Goal: Information Seeking & Learning: Learn about a topic

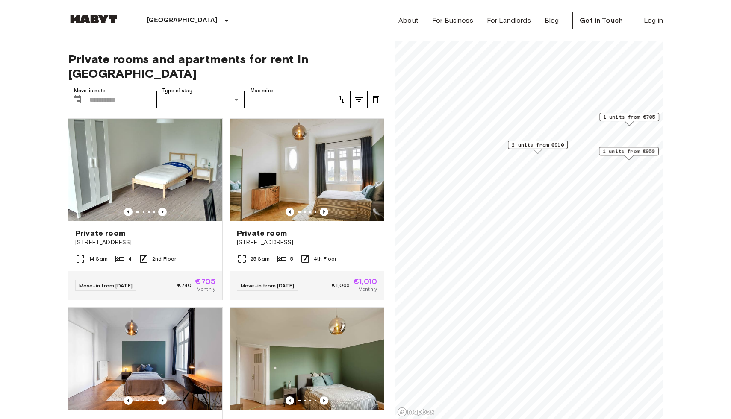
click at [632, 150] on span "1 units from €950" at bounding box center [629, 152] width 52 height 8
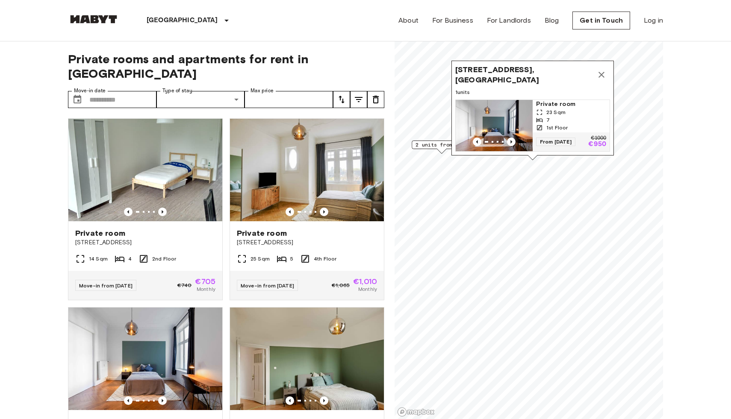
click at [513, 118] on img "Map marker" at bounding box center [494, 125] width 77 height 51
click at [597, 70] on icon "Map marker" at bounding box center [602, 75] width 10 height 10
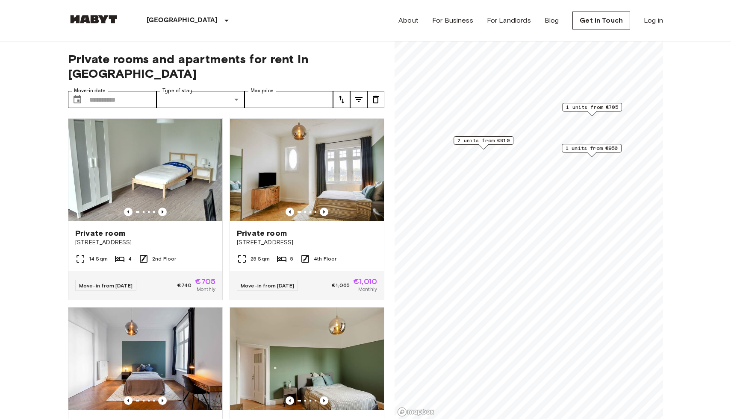
click at [495, 146] on div "2 units from €910" at bounding box center [484, 142] width 60 height 13
click at [495, 138] on span "2 units from €910" at bounding box center [484, 141] width 52 height 8
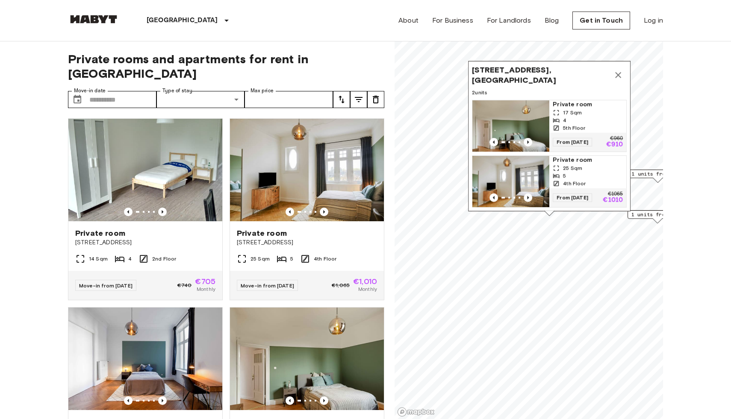
drag, startPoint x: 420, startPoint y: 77, endPoint x: 474, endPoint y: 77, distance: 53.9
click at [474, 77] on span "Klosterallee 67, 20144 Hamburg, GER" at bounding box center [541, 75] width 138 height 21
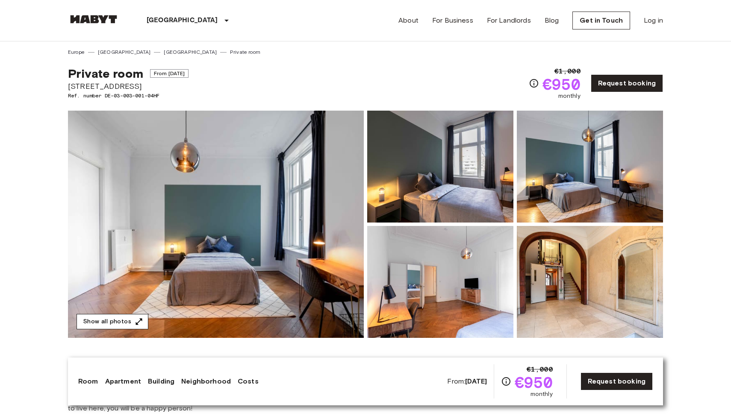
click at [112, 320] on button "Show all photos" at bounding box center [113, 322] width 72 height 16
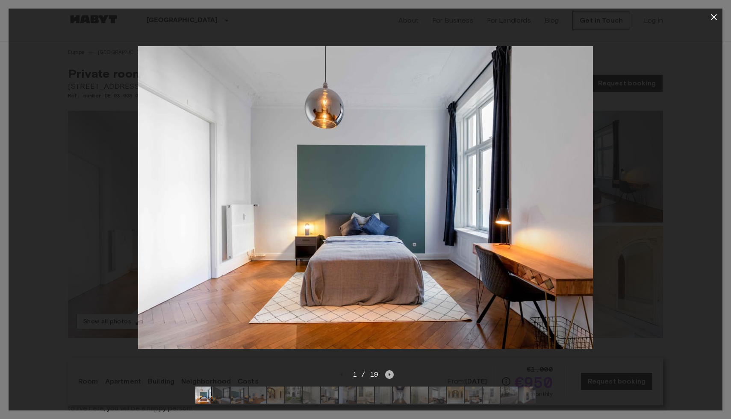
click at [393, 378] on icon "Next image" at bounding box center [389, 375] width 9 height 9
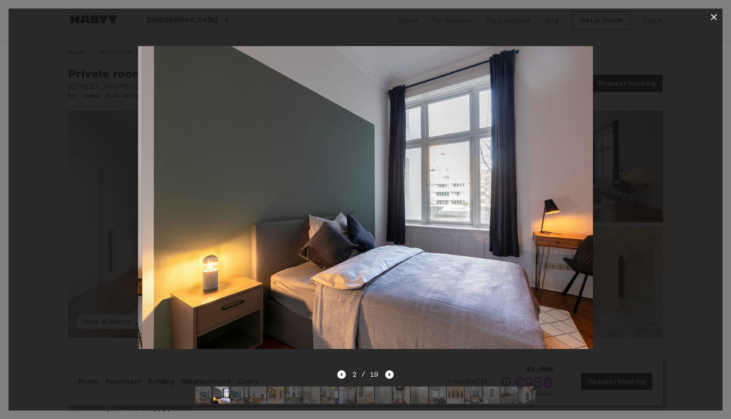
click at [391, 377] on icon "Next image" at bounding box center [389, 375] width 9 height 9
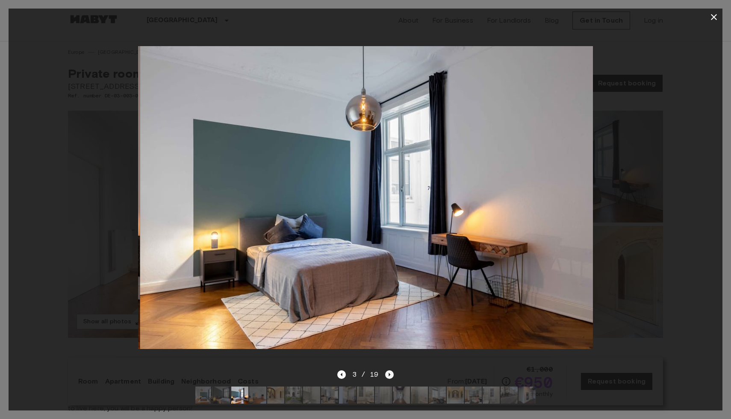
click at [391, 377] on icon "Next image" at bounding box center [389, 375] width 9 height 9
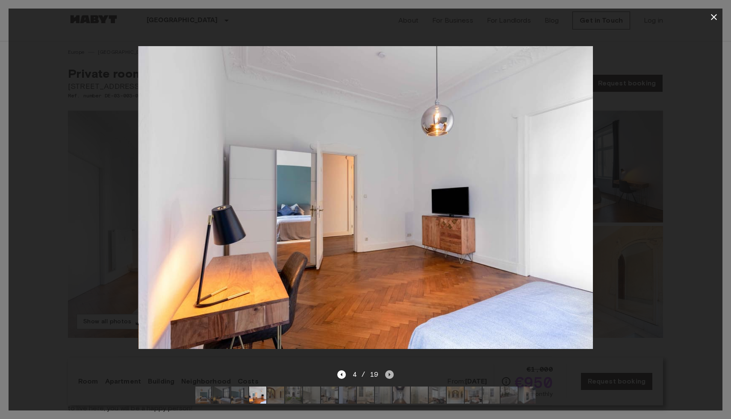
click at [391, 377] on icon "Next image" at bounding box center [389, 375] width 9 height 9
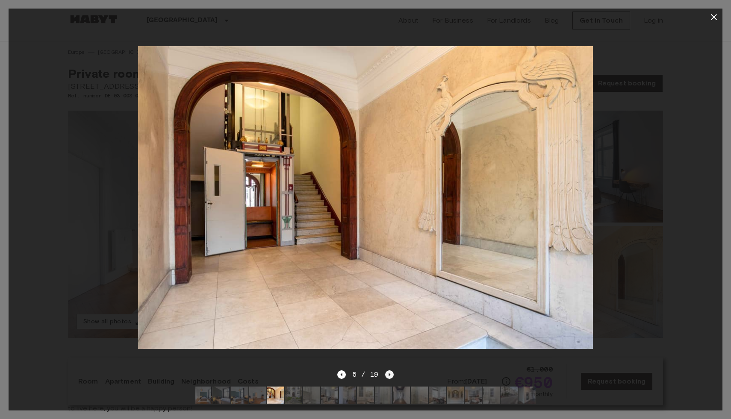
click at [391, 377] on icon "Next image" at bounding box center [389, 375] width 9 height 9
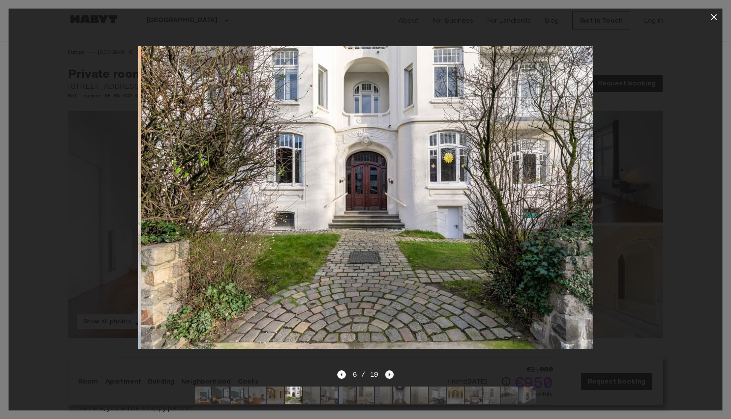
click at [390, 377] on icon "Next image" at bounding box center [389, 375] width 9 height 9
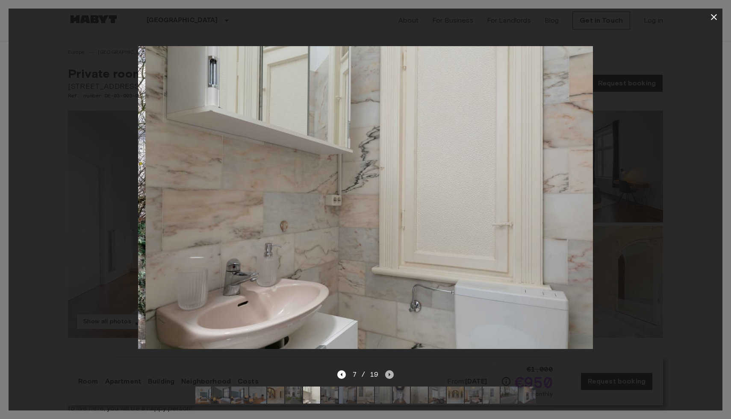
click at [391, 376] on icon "Next image" at bounding box center [389, 375] width 9 height 9
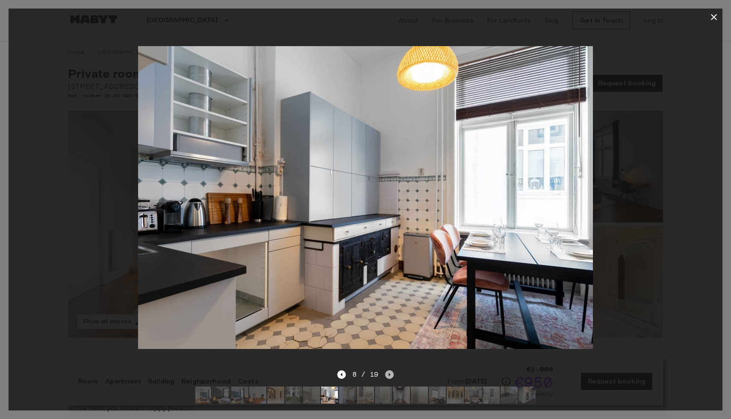
click at [391, 376] on icon "Next image" at bounding box center [389, 375] width 9 height 9
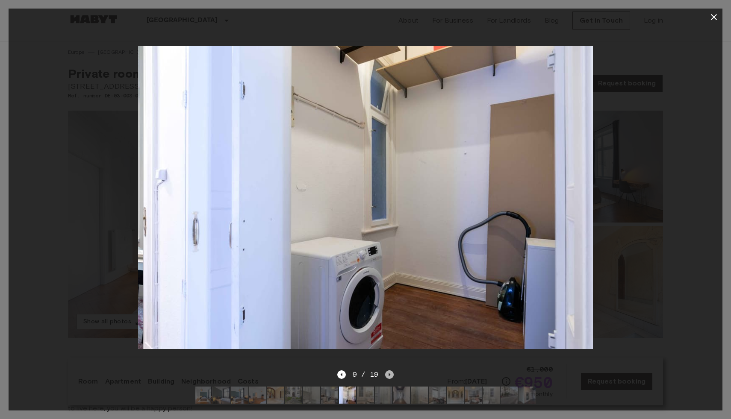
click at [391, 376] on icon "Next image" at bounding box center [389, 375] width 9 height 9
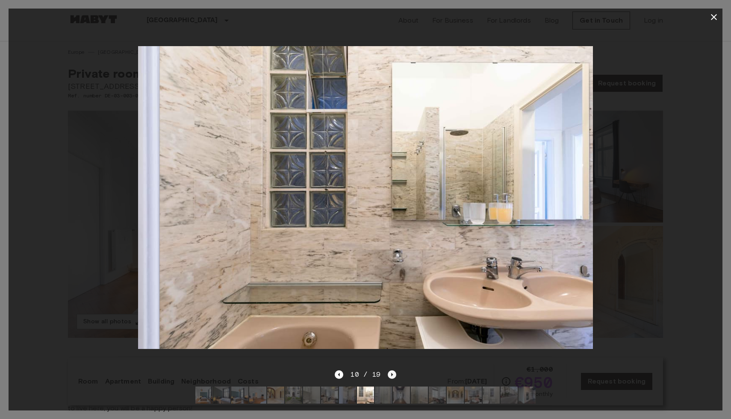
click at [391, 376] on icon "Next image" at bounding box center [392, 374] width 2 height 3
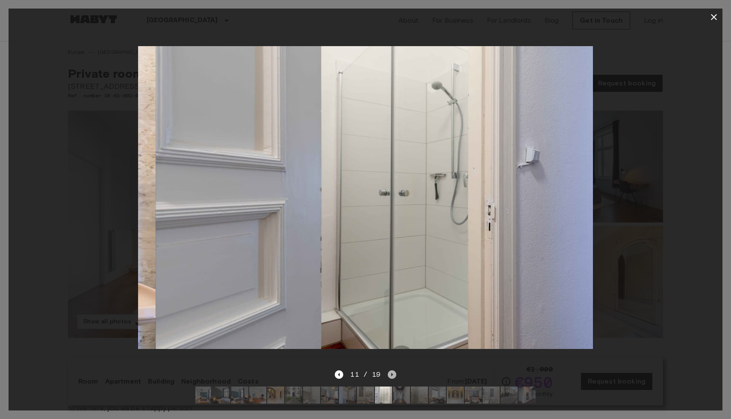
click at [391, 376] on icon "Next image" at bounding box center [392, 374] width 2 height 3
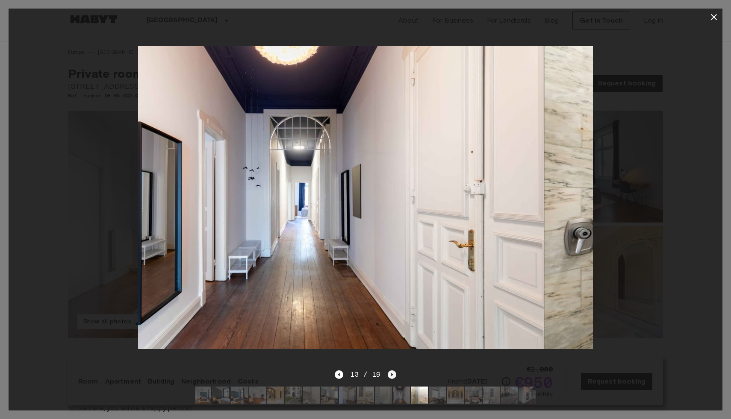
click at [391, 376] on icon "Next image" at bounding box center [392, 374] width 2 height 3
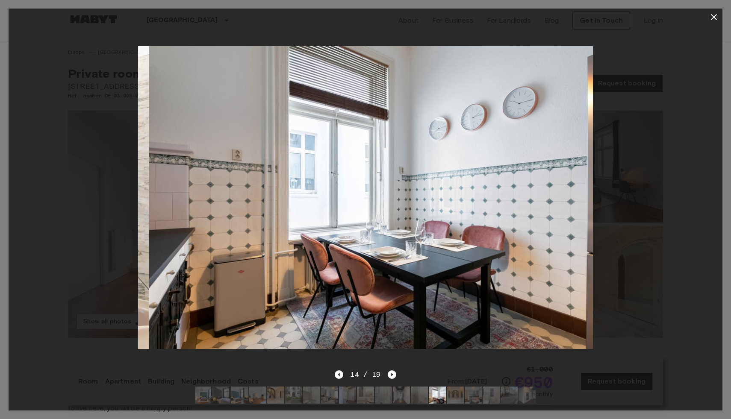
click at [715, 16] on icon "button" at bounding box center [714, 17] width 6 height 6
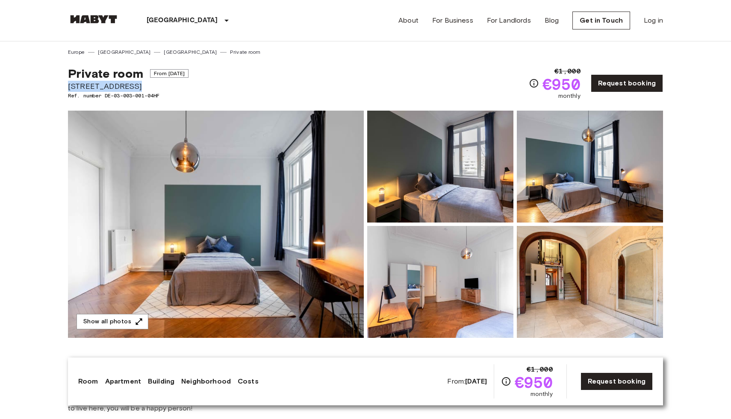
drag, startPoint x: 70, startPoint y: 86, endPoint x: 129, endPoint y: 85, distance: 59.0
click at [129, 85] on span "[STREET_ADDRESS]" at bounding box center [128, 86] width 121 height 11
copy span "[STREET_ADDRESS]"
